Goal: Task Accomplishment & Management: Manage account settings

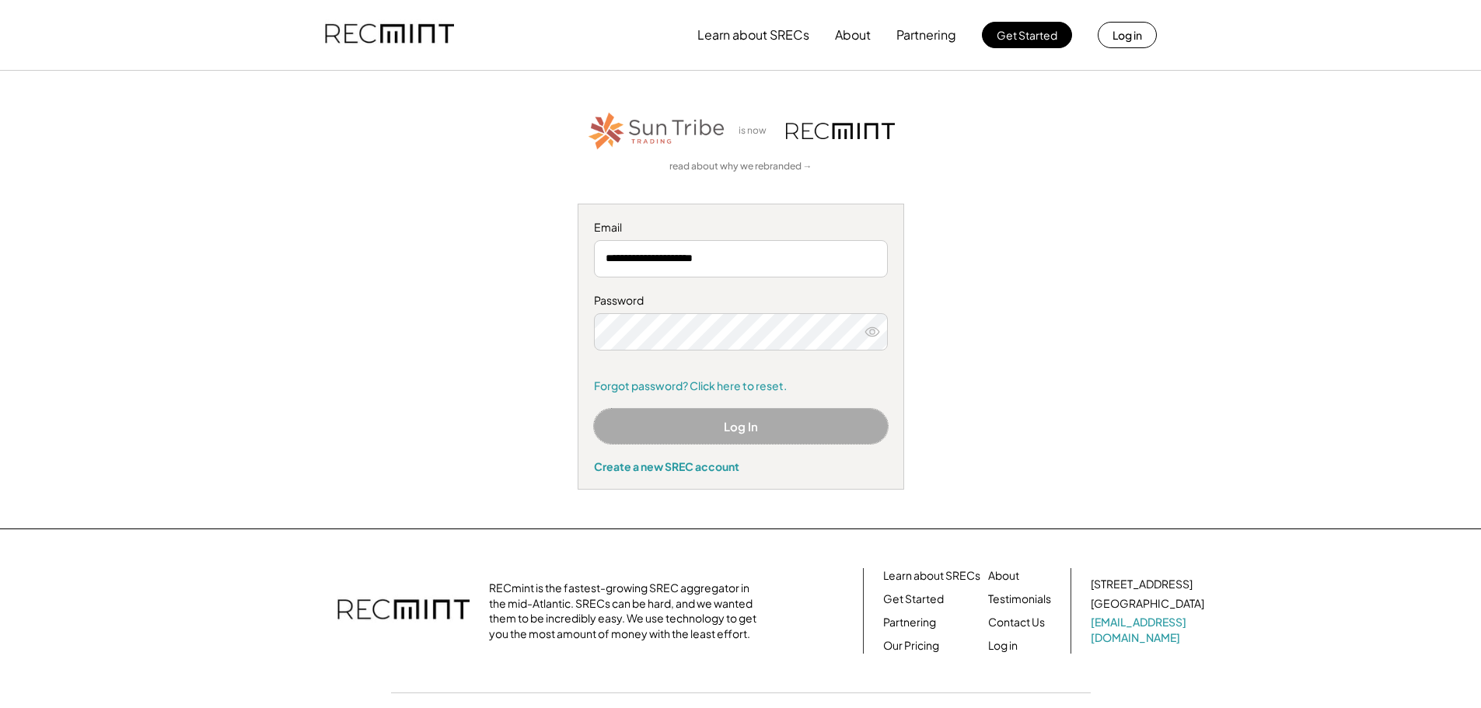
click at [706, 420] on button "Log In" at bounding box center [741, 426] width 294 height 35
click at [771, 427] on button "Log In" at bounding box center [741, 426] width 294 height 35
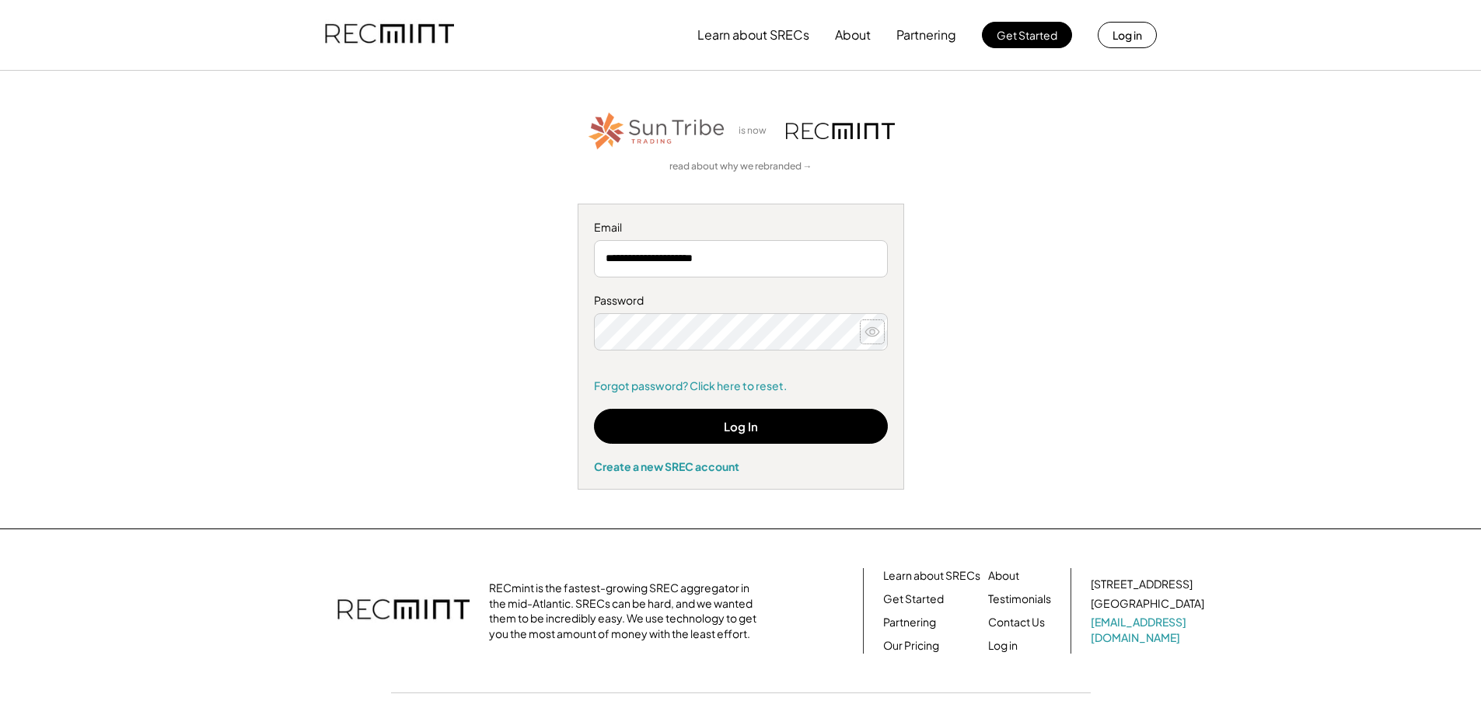
click at [873, 327] on use at bounding box center [872, 331] width 14 height 9
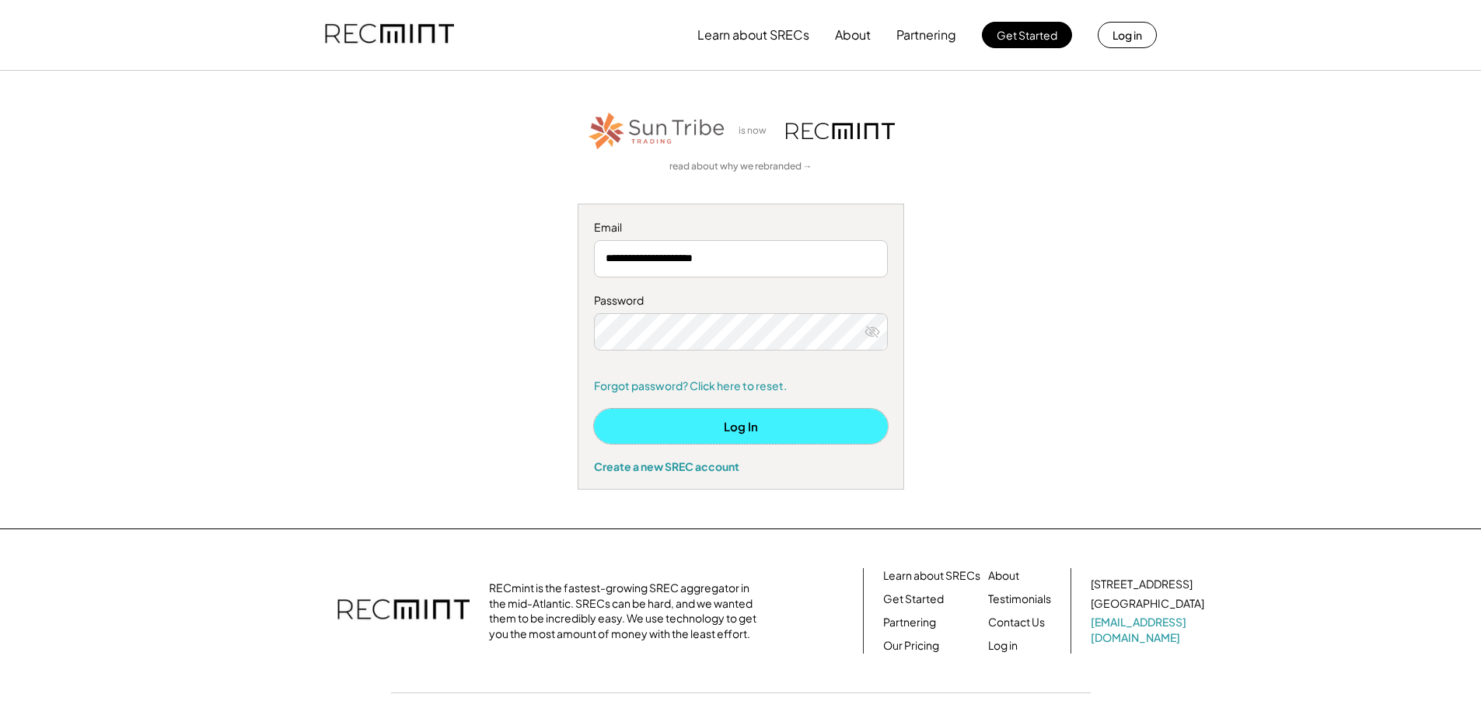
click at [776, 426] on button "Log In" at bounding box center [741, 426] width 294 height 35
click at [751, 427] on button "Log In" at bounding box center [741, 426] width 294 height 35
click at [733, 424] on button "Log In" at bounding box center [741, 426] width 294 height 35
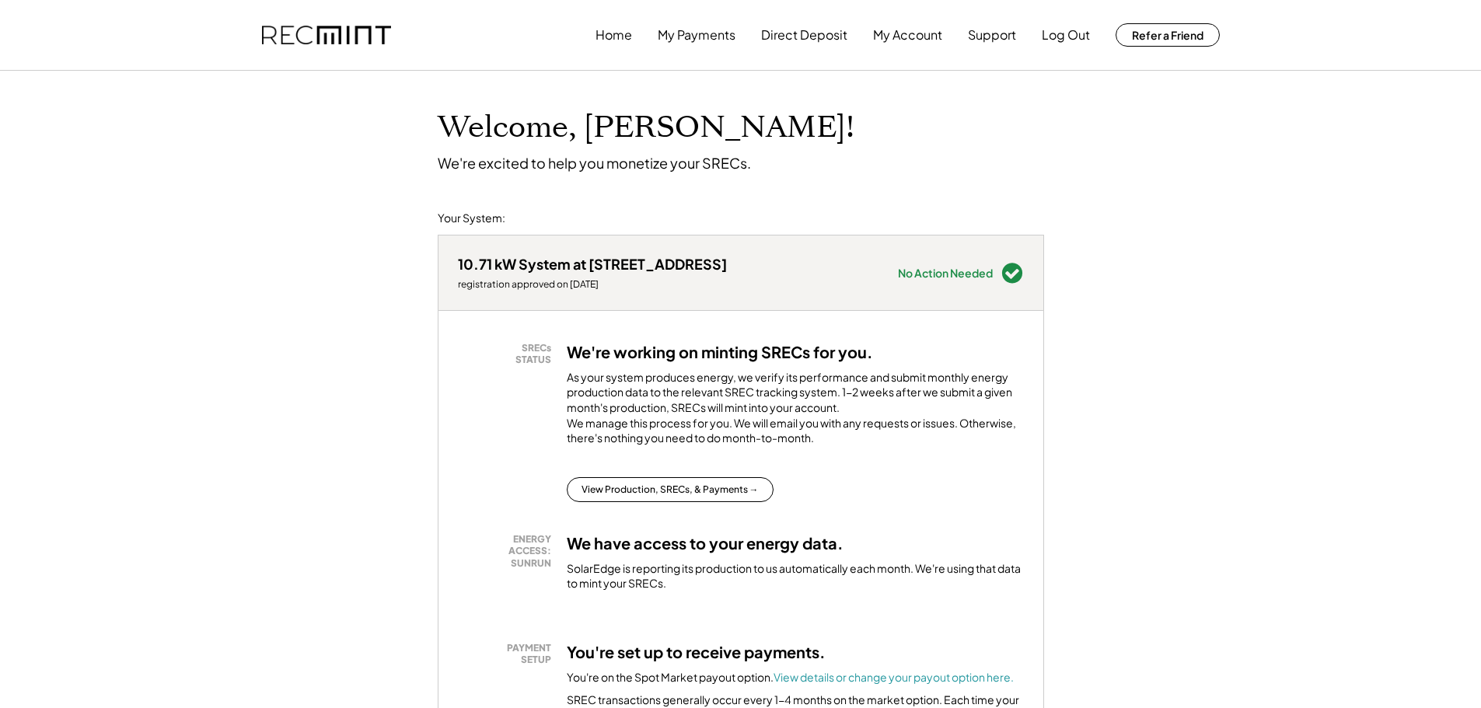
click at [978, 285] on div "10.71 kW System at 45405 Lakeside Dr registration approved on 12/22/23 Needs At…" at bounding box center [740, 272] width 605 height 75
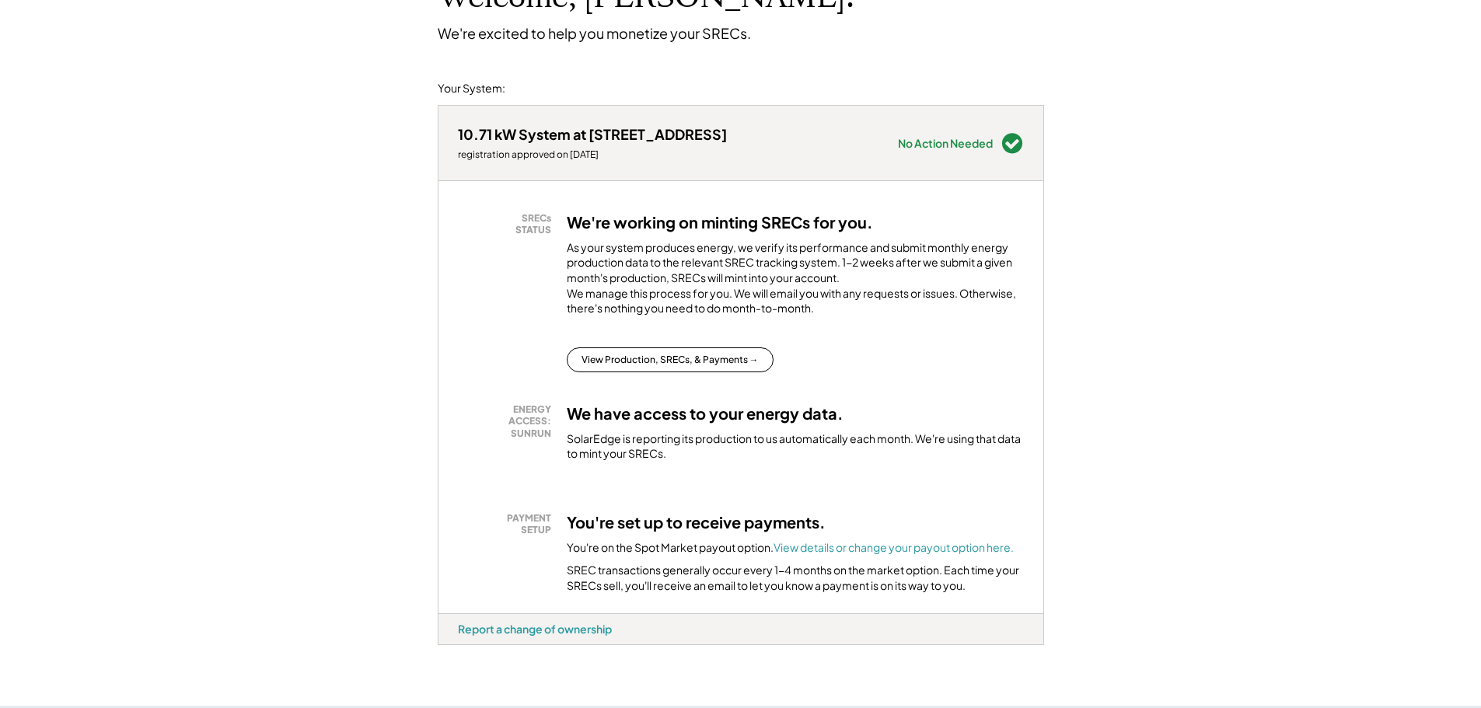
scroll to position [155, 0]
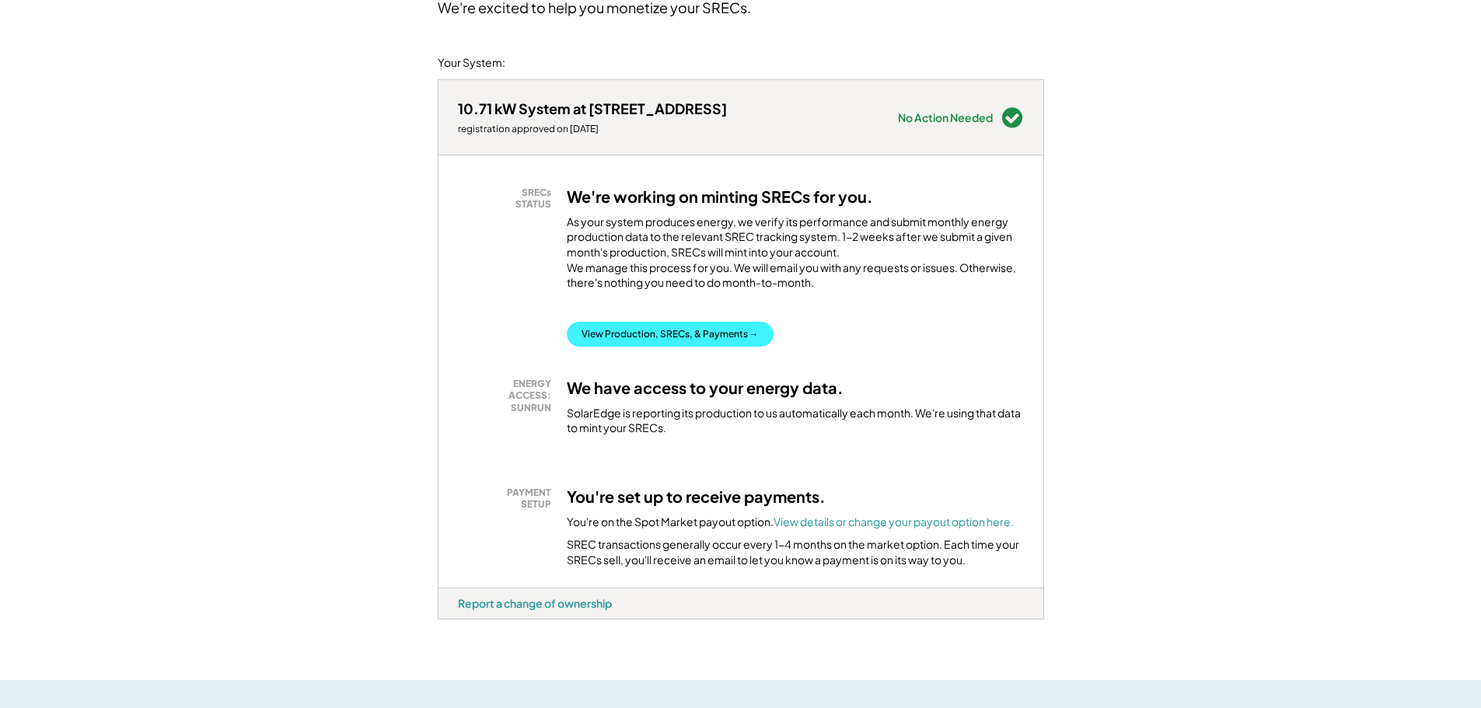
click at [644, 347] on button "View Production, SRECs, & Payments →" at bounding box center [670, 334] width 207 height 25
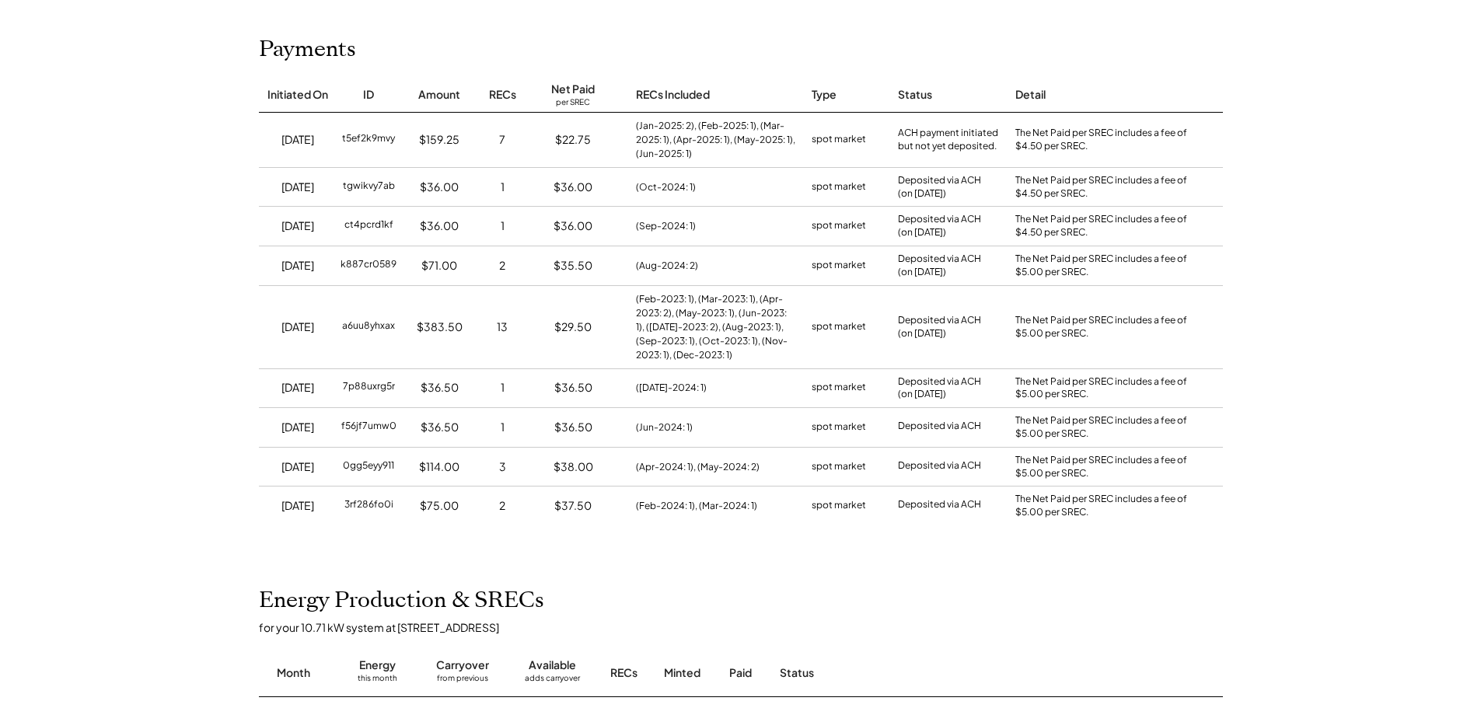
scroll to position [155, 0]
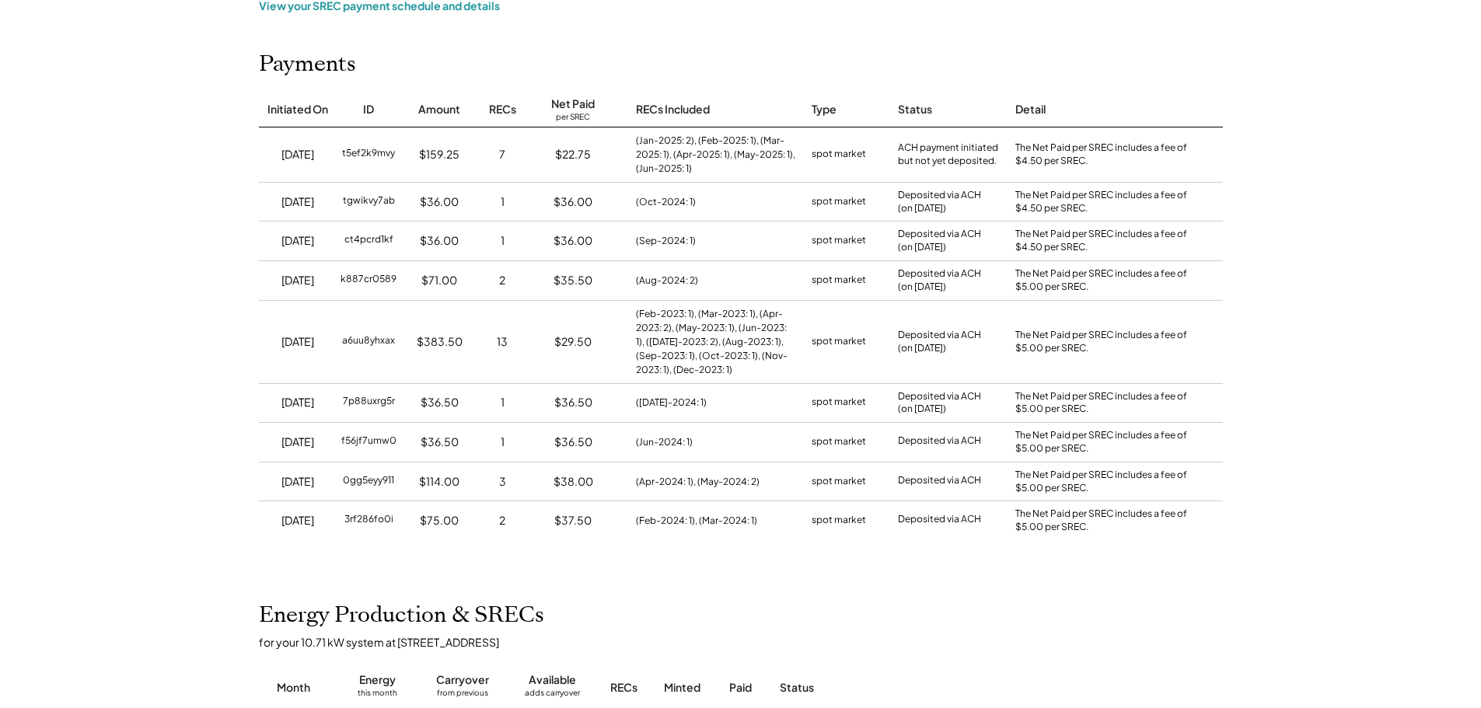
click at [668, 366] on div "(Feb-2023: 1), (Mar-2023: 1), (Apr-2023: 2), (May-2023: 1), (Jun-2023: 1), (Jul…" at bounding box center [716, 342] width 160 height 70
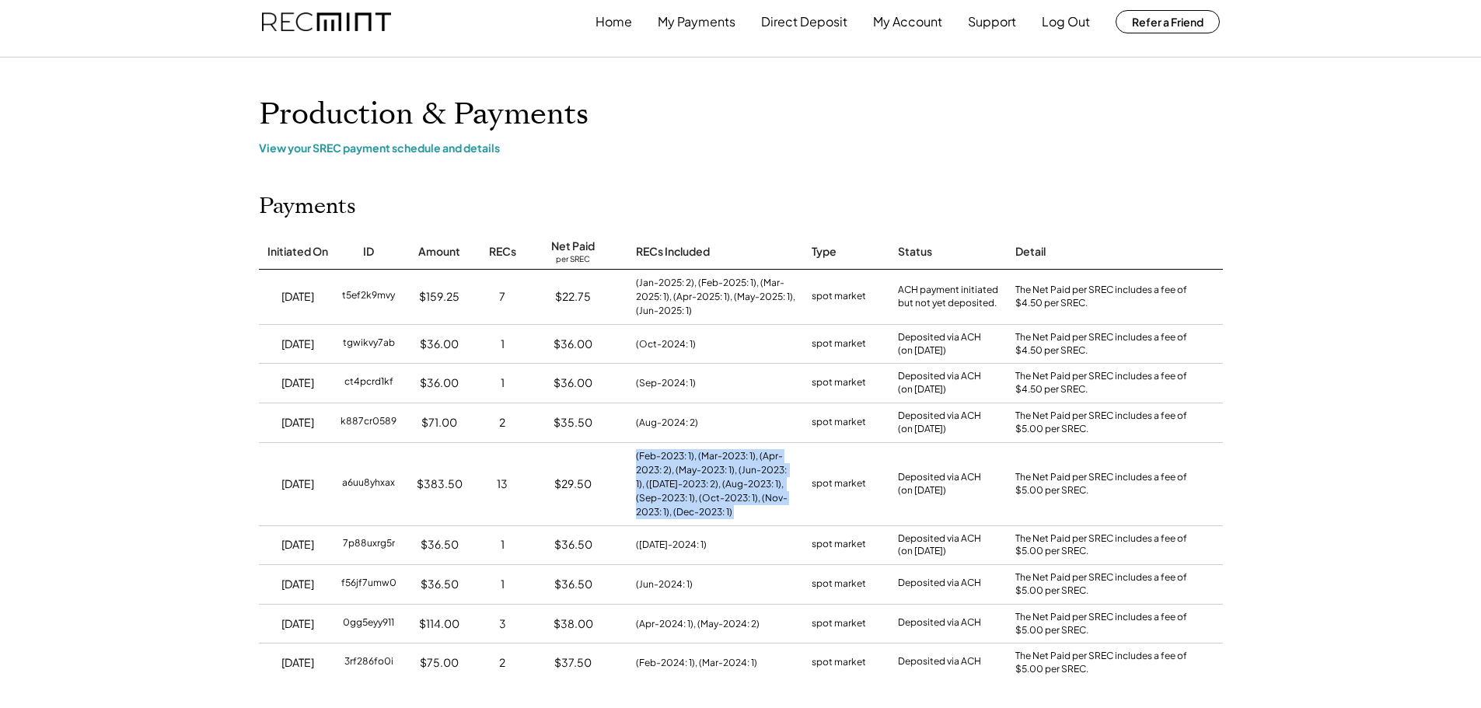
scroll to position [0, 0]
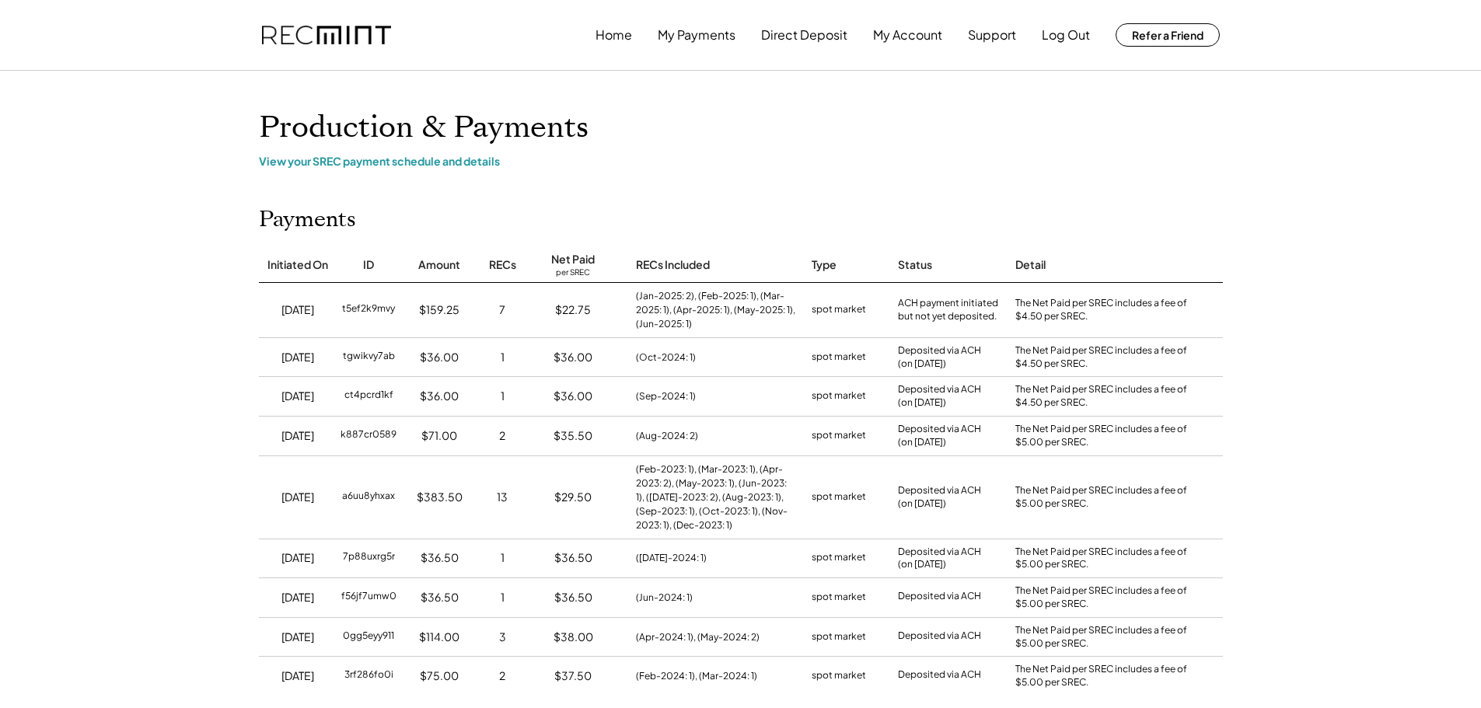
click at [690, 323] on div "(Jan-2025: 2), (Feb-2025: 1), (Mar-2025: 1), (Apr-2025: 1), (May-2025: 1), (Jun…" at bounding box center [716, 310] width 160 height 42
click at [936, 36] on button "My Account" at bounding box center [907, 34] width 69 height 31
click at [675, 31] on button "My Payments" at bounding box center [696, 34] width 78 height 31
